Goal: Task Accomplishment & Management: Complete application form

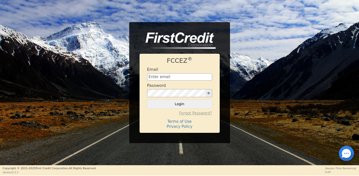
click at [203, 115] on h4 "Forgot Password?" at bounding box center [179, 113] width 65 height 5
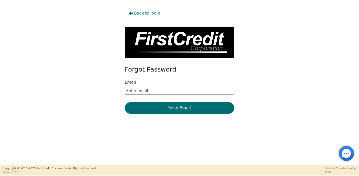
click at [172, 96] on form "Email Send Email" at bounding box center [179, 97] width 109 height 34
click at [171, 94] on input "text" at bounding box center [179, 91] width 109 height 8
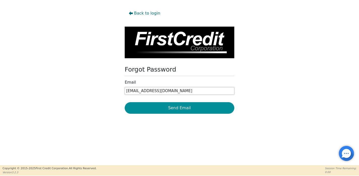
type input "info@ourityh20.com"
click at [189, 112] on button "Send Email" at bounding box center [179, 108] width 109 height 12
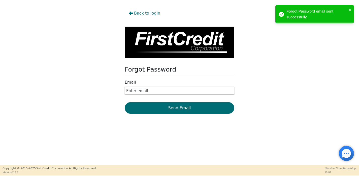
click at [141, 92] on input "text" at bounding box center [179, 91] width 109 height 8
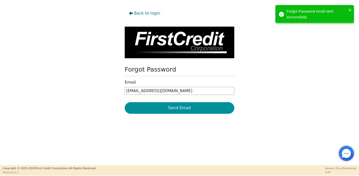
type input "[EMAIL_ADDRESS][DOMAIN_NAME]"
click at [215, 111] on button "Send Email" at bounding box center [179, 108] width 109 height 12
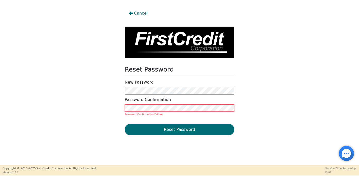
click at [125, 124] on button "Reset Password" at bounding box center [179, 130] width 109 height 12
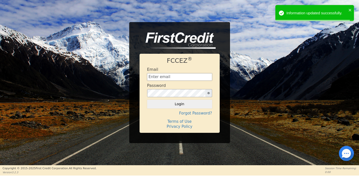
click at [161, 76] on input "text" at bounding box center [179, 77] width 65 height 8
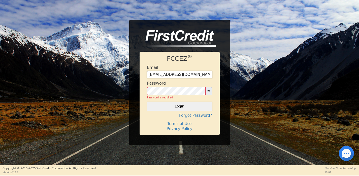
click at [165, 75] on input "[EMAIL_ADDRESS][DOMAIN_NAME]" at bounding box center [179, 75] width 65 height 8
type input "[EMAIL_ADDRESS][DOMAIN_NAME]"
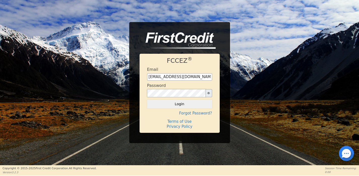
click at [147, 100] on button "Login" at bounding box center [179, 104] width 65 height 9
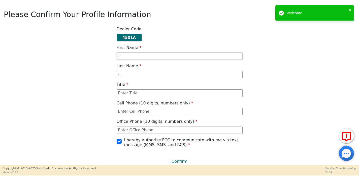
click at [133, 57] on input "-" at bounding box center [180, 57] width 126 height 8
type input "[PERSON_NAME]"
type input "8634403527"
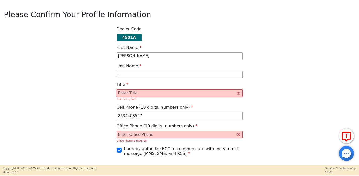
click at [145, 95] on input "text" at bounding box center [180, 94] width 126 height 8
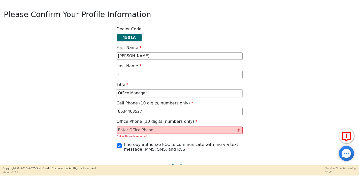
type input "Office Manager"
click at [145, 132] on input "text" at bounding box center [180, 131] width 126 height 8
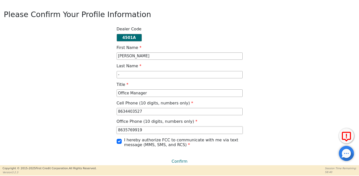
type input "8635769919"
click at [161, 74] on input "-" at bounding box center [180, 75] width 126 height 8
type input "-[PERSON_NAME]"
drag, startPoint x: 134, startPoint y: 54, endPoint x: 71, endPoint y: 41, distance: 64.5
click at [73, 42] on div "Dealer Code 4501A First Name [PERSON_NAME] Last Name -[PERSON_NAME] Title Offic…" at bounding box center [179, 97] width 355 height 141
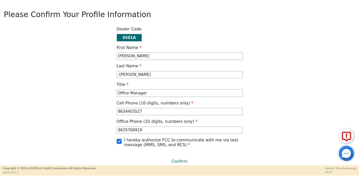
type input "[PERSON_NAME]"
click at [120, 76] on input "-[PERSON_NAME]" at bounding box center [180, 75] width 126 height 8
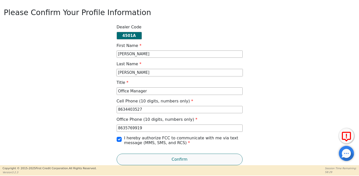
type input "[PERSON_NAME]"
click at [179, 158] on button "Confirm" at bounding box center [180, 160] width 126 height 12
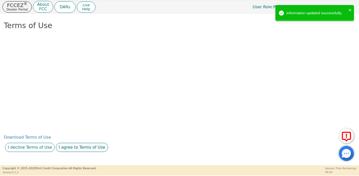
click at [83, 148] on button "I agree to Terms of Use" at bounding box center [82, 147] width 52 height 9
click at [92, 148] on button "I agree to this privacy policy" at bounding box center [98, 147] width 63 height 9
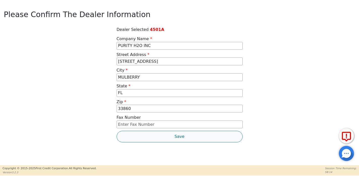
click at [180, 134] on button "Save" at bounding box center [180, 137] width 126 height 12
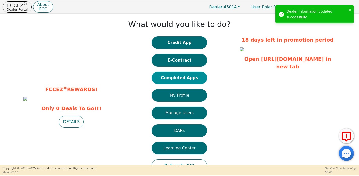
scroll to position [20, 0]
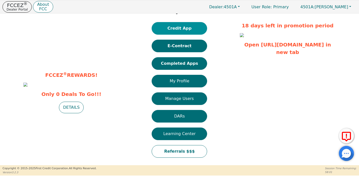
click at [173, 25] on button "Credit App" at bounding box center [178, 28] width 55 height 13
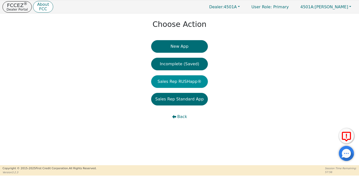
click at [174, 84] on button "Sales Rep RUSHapp®" at bounding box center [179, 81] width 56 height 13
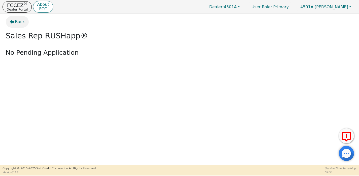
click at [16, 21] on span "Back" at bounding box center [20, 22] width 10 height 6
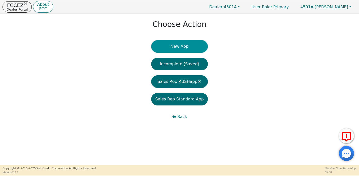
click at [195, 47] on button "New App" at bounding box center [179, 46] width 56 height 13
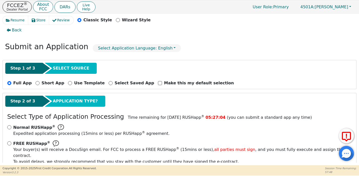
scroll to position [30, 0]
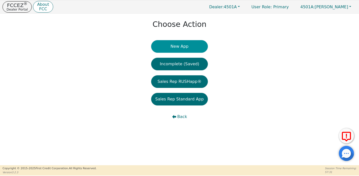
click at [185, 44] on button "New App" at bounding box center [179, 46] width 56 height 13
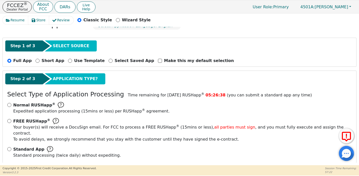
scroll to position [30, 0]
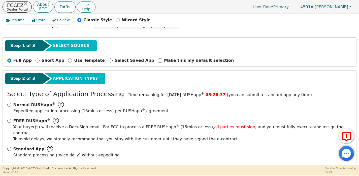
click at [13, 140] on div "Normal RUSHapp ® Expedited application processing ( 15 mins or less) per RUSHap…" at bounding box center [179, 132] width 348 height 60
click at [9, 147] on input "Standard App Standard processing (twice daily) without expediting." at bounding box center [9, 149] width 4 height 4
radio input "true"
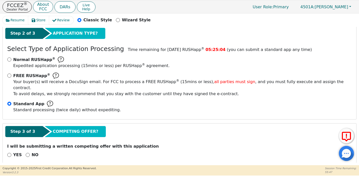
click at [27, 152] on div "NO" at bounding box center [32, 155] width 13 height 6
click at [27, 153] on input "NO" at bounding box center [28, 155] width 4 height 4
radio input "true"
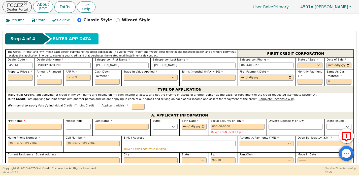
scroll to position [213, 0]
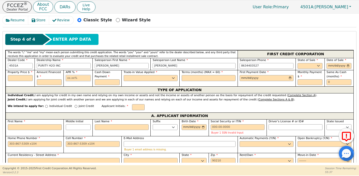
click at [77, 75] on input "text" at bounding box center [78, 78] width 25 height 6
click at [114, 94] on div "Individual Credit. I am applying for credit in my own name and relying on my ow…" at bounding box center [180, 96] width 344 height 4
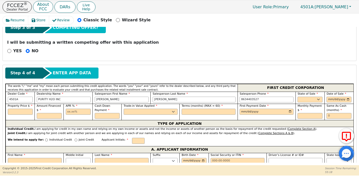
scroll to position [178, 0]
